Goal: Task Accomplishment & Management: Use online tool/utility

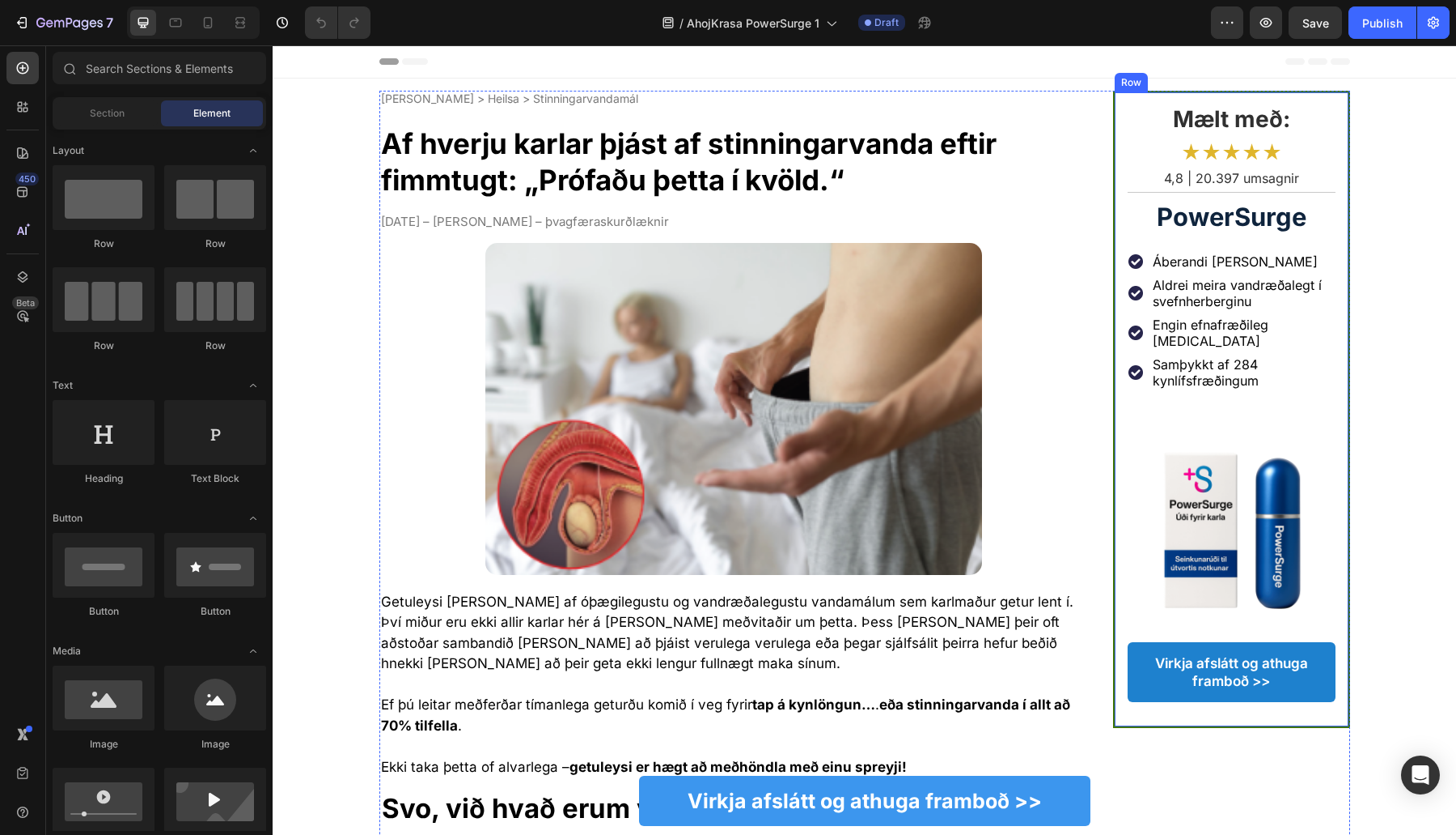
click at [1180, 267] on h2 "Áberandi munur strax" at bounding box center [1243, 262] width 185 height 20
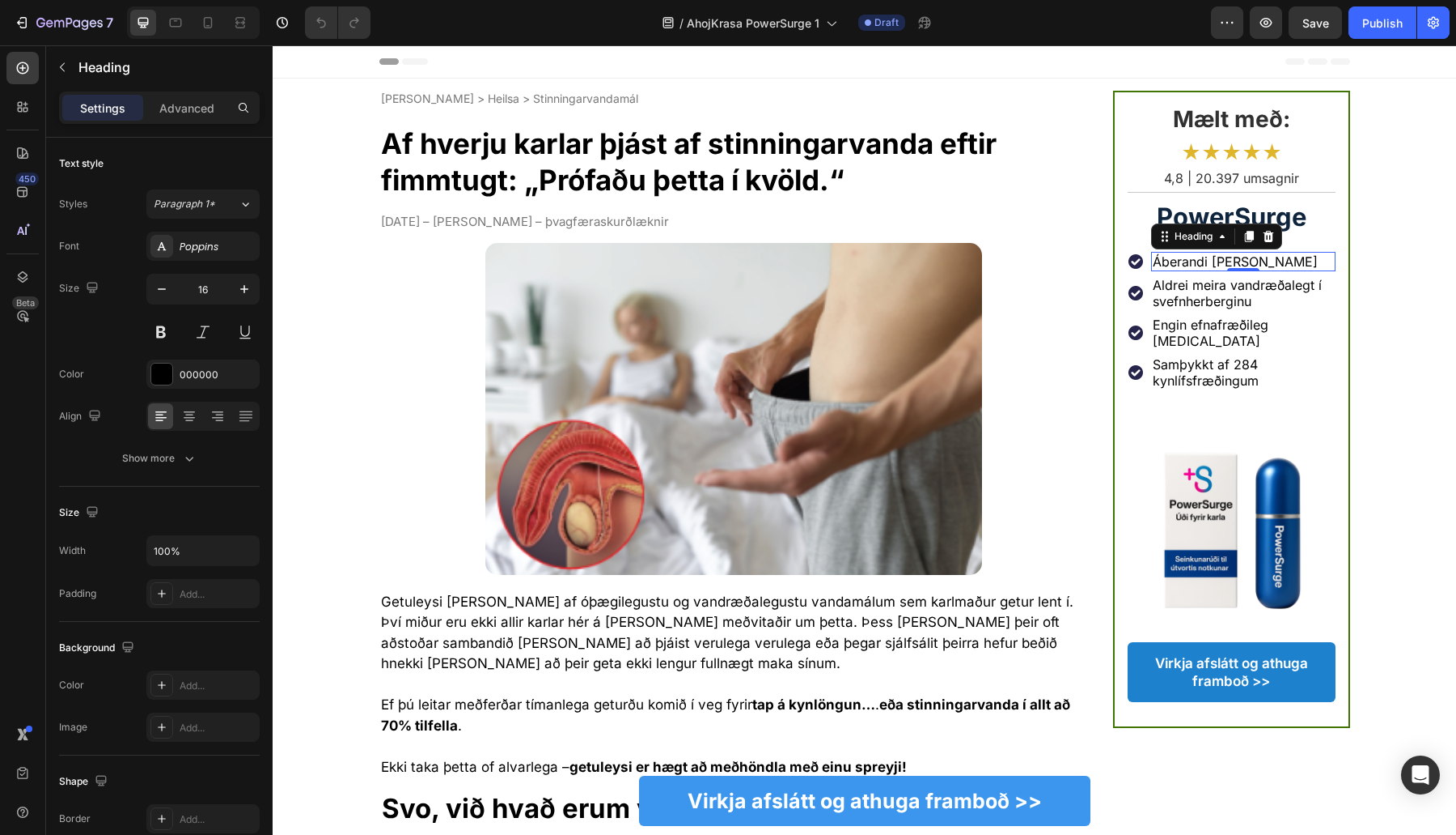
click at [964, 9] on div "/ AhojKrasa PowerSurge 1 Draft" at bounding box center [796, 22] width 828 height 32
click at [1224, 289] on h2 "Aldrei meira vandræðalegt í svefnherberginu" at bounding box center [1243, 293] width 185 height 35
click at [1224, 289] on p "Aldrei meira vandræðalegt í svefnherberginu" at bounding box center [1243, 292] width 181 height 32
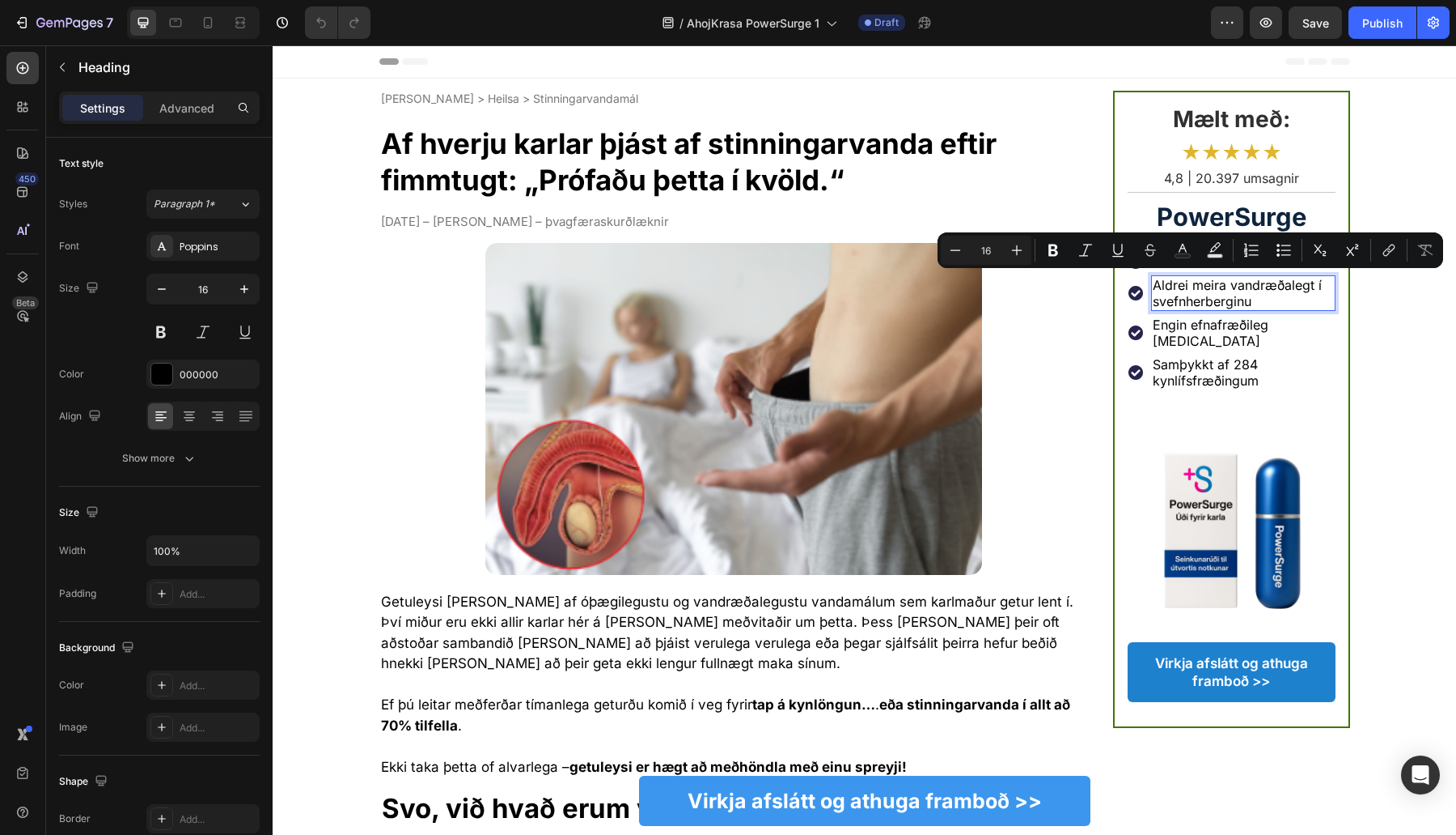
click at [1230, 299] on p "Aldrei meira vandræðalegt í svefnherberginu" at bounding box center [1243, 292] width 181 height 32
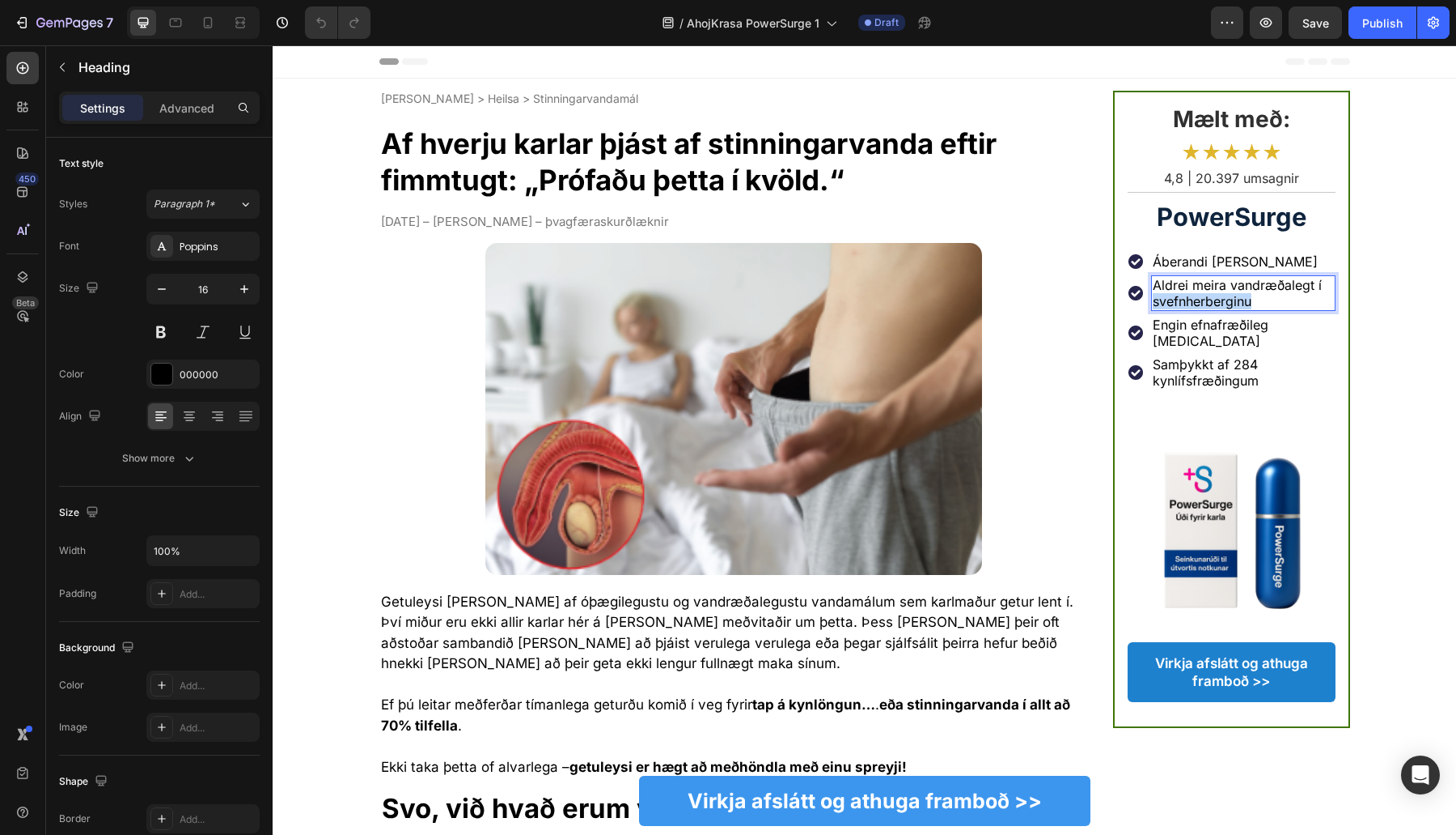
click at [1230, 299] on p "Aldrei meira vandræðalegt í svefnherberginu" at bounding box center [1243, 292] width 181 height 32
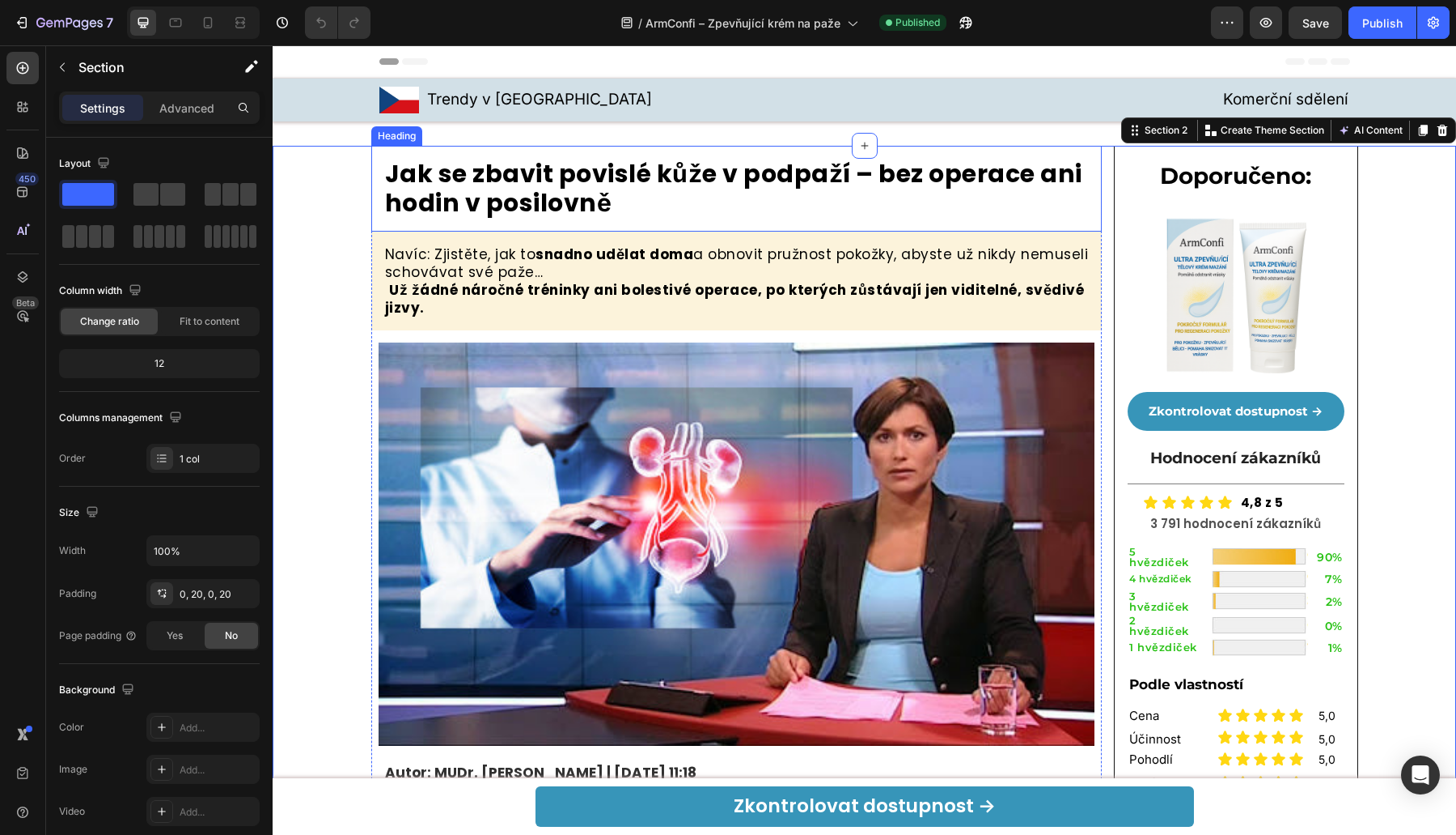
click at [595, 172] on h2 "Jak se zbavit povislé kůže v podpaží – bez operace ani hodin v posilovně" at bounding box center [737, 188] width 707 height 62
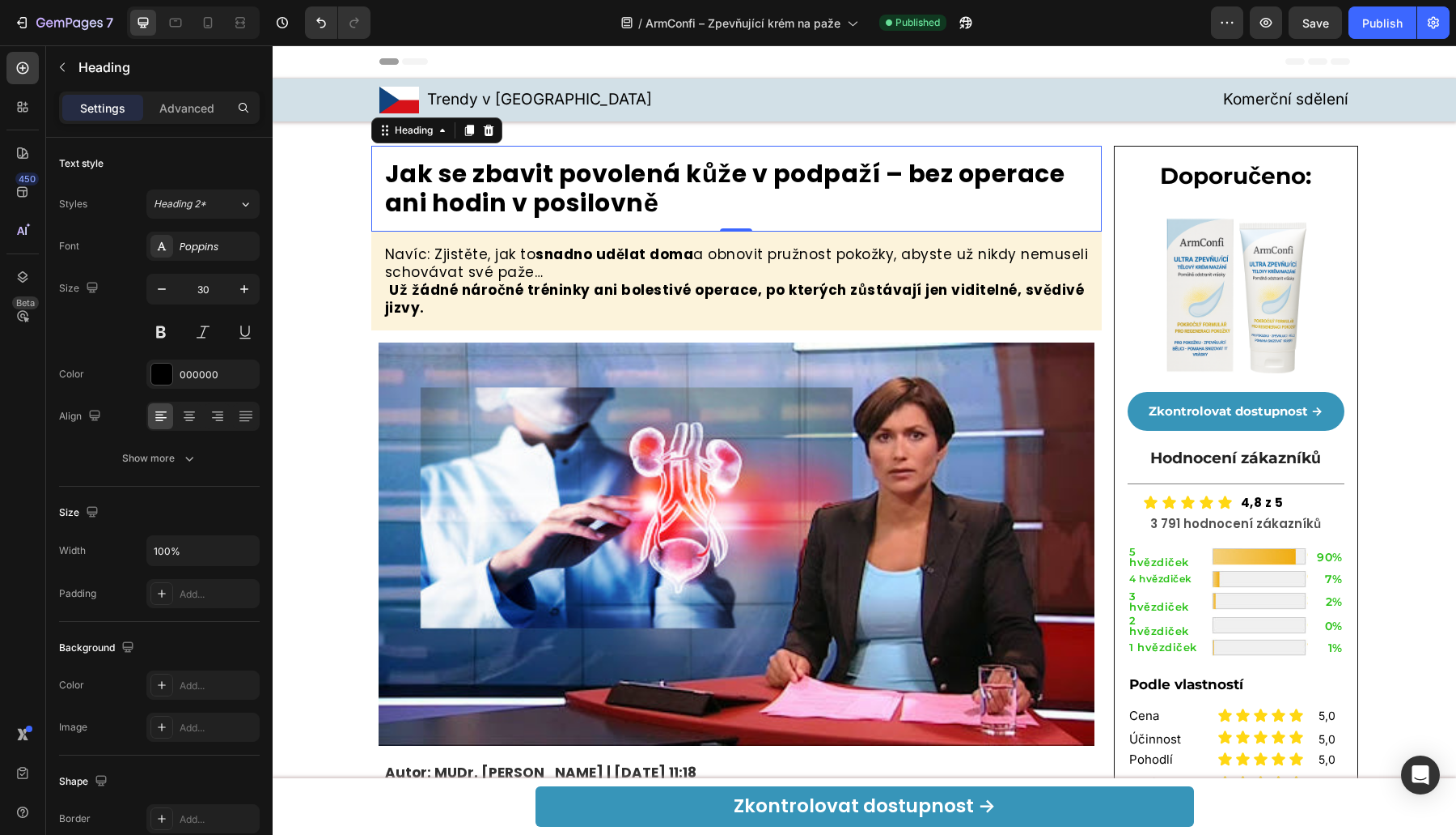
click at [593, 172] on p "Jak se zbavit povolená kůže v podpaží – bez operace ani hodin v posilovně" at bounding box center [737, 189] width 704 height 59
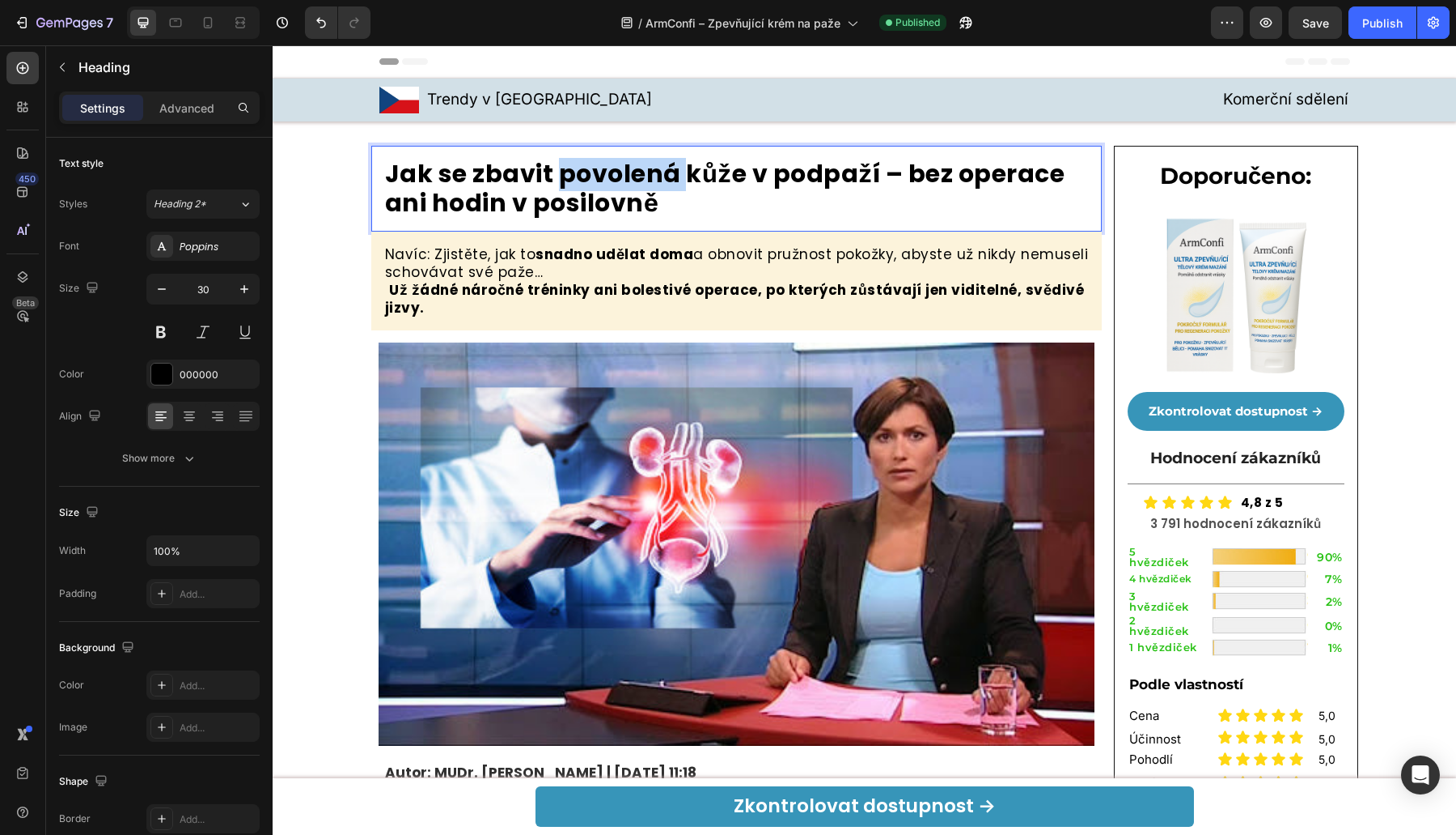
click at [593, 172] on p "Jak se zbavit povolená kůže v podpaží – bez operace ani hodin v posilovně" at bounding box center [737, 189] width 704 height 59
copy p "povolená"
